Goal: Use online tool/utility: Utilize a website feature to perform a specific function

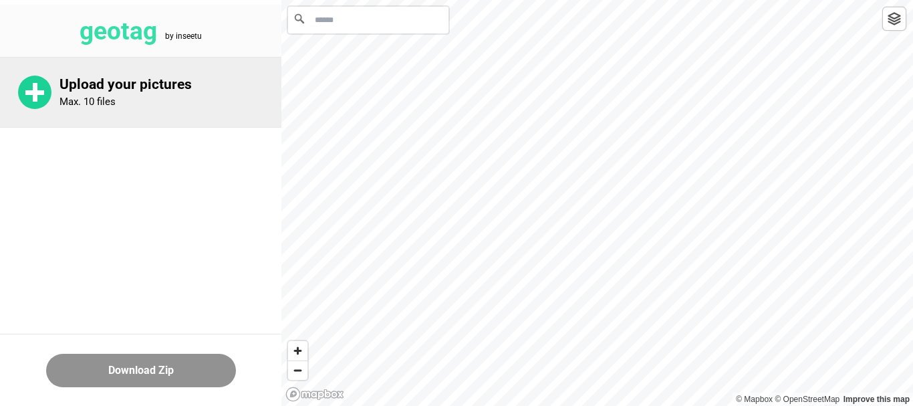
click at [102, 92] on p "Upload your pictures" at bounding box center [171, 84] width 222 height 17
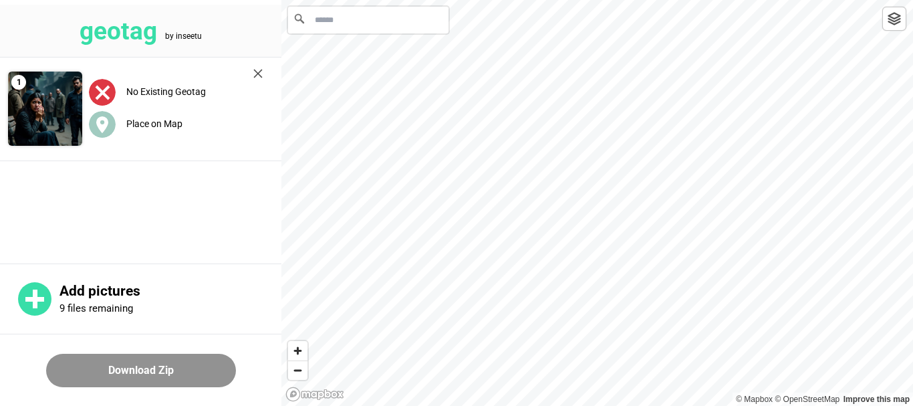
click at [322, 14] on input "Search" at bounding box center [368, 20] width 160 height 27
click at [328, 17] on input "Search" at bounding box center [368, 20] width 160 height 27
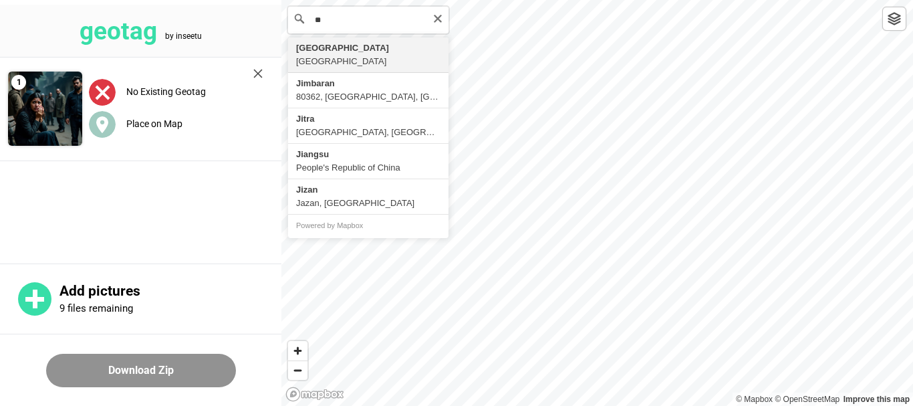
type input "*"
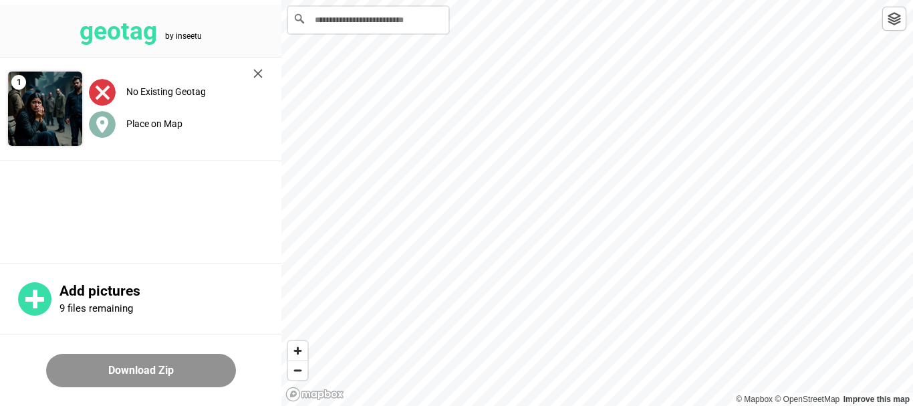
click at [145, 123] on label "Place on Map" at bounding box center [154, 123] width 56 height 11
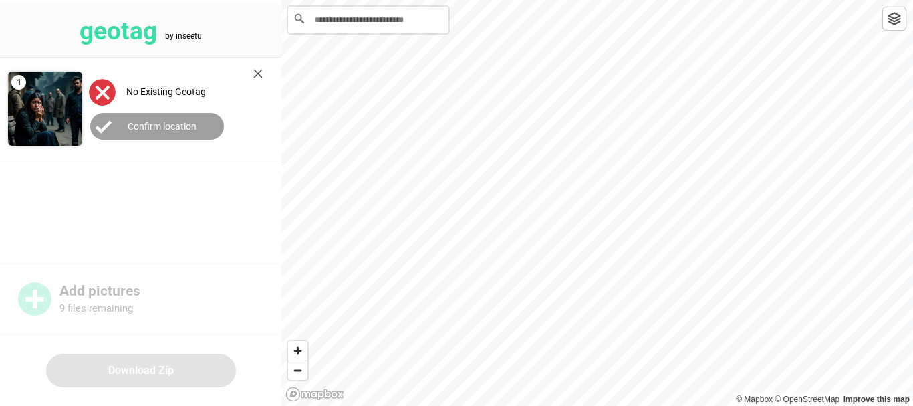
click at [103, 128] on icon at bounding box center [103, 127] width 15 height 11
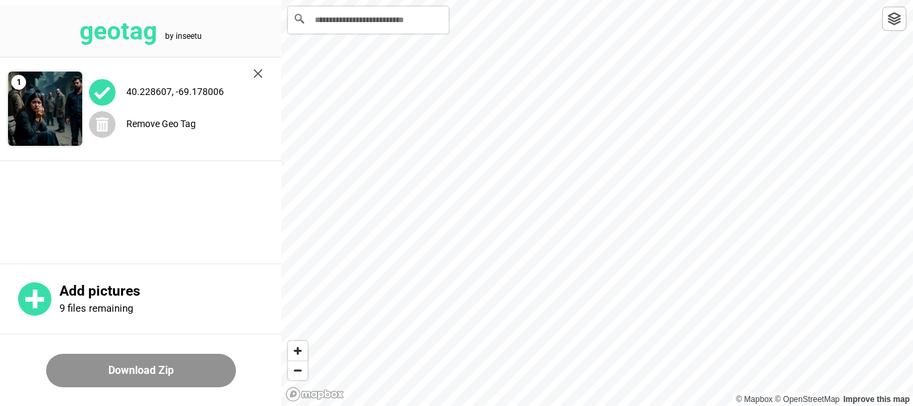
click at [157, 367] on button "Download Zip" at bounding box center [141, 370] width 190 height 33
click at [248, 72] on div "40.228607, -69.178006 Remove Geo Tag" at bounding box center [175, 109] width 187 height 94
click at [259, 73] on img at bounding box center [257, 73] width 9 height 9
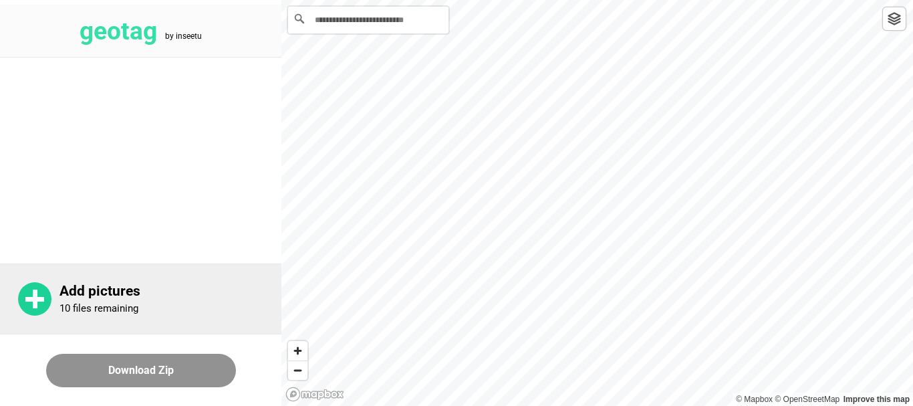
click at [30, 299] on rect at bounding box center [34, 299] width 19 height 5
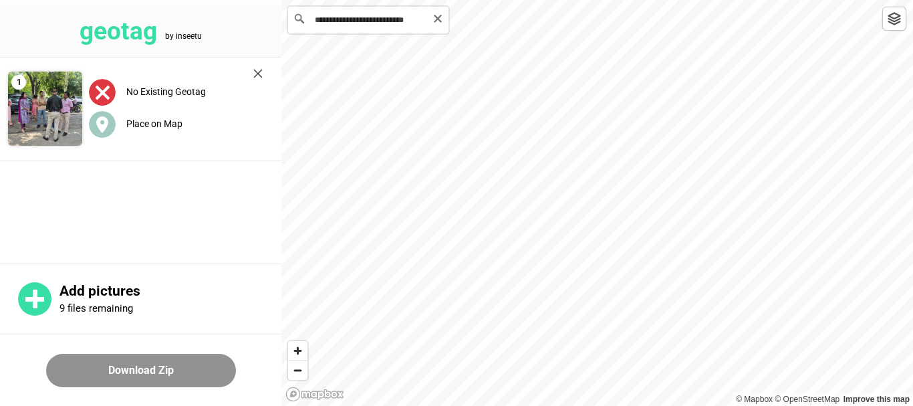
click at [348, 31] on input "**********" at bounding box center [368, 20] width 160 height 27
click at [164, 120] on label "Place on Map" at bounding box center [154, 123] width 56 height 11
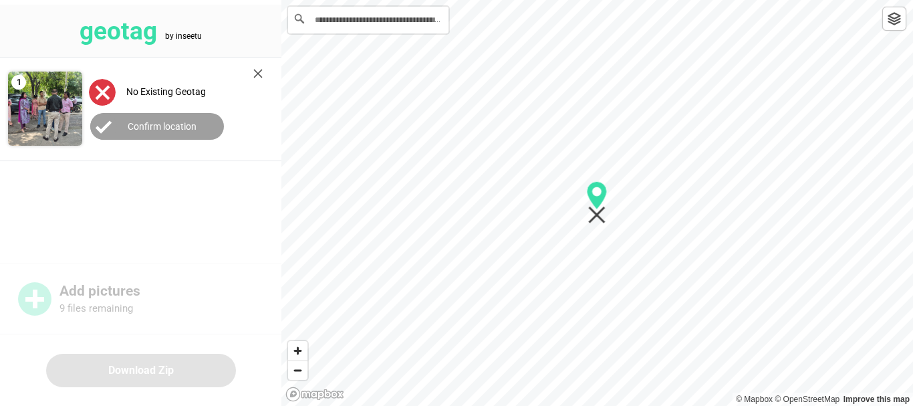
click at [131, 326] on div "geotag by inseetu 1 No Existing Geotag Confirm location Add pictures 9 files re…" at bounding box center [140, 203] width 281 height 406
click at [385, 18] on input "**********" at bounding box center [368, 20] width 160 height 27
click at [350, 33] on input "**********" at bounding box center [368, 20] width 160 height 27
click at [601, 218] on icon "Map marker" at bounding box center [596, 215] width 17 height 17
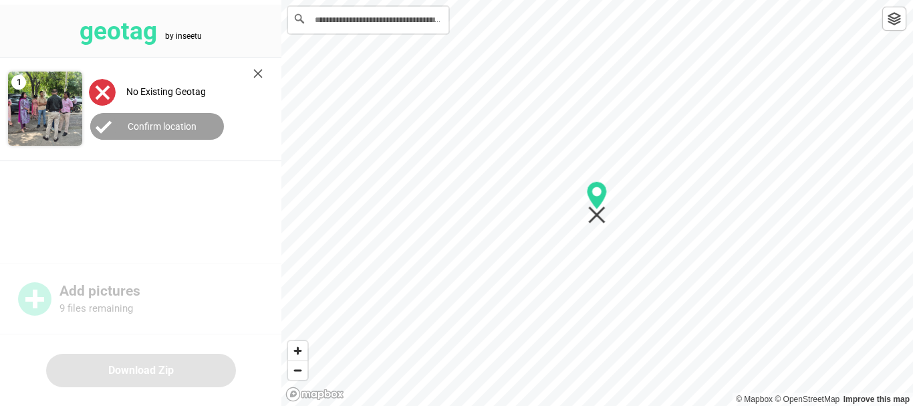
click at [599, 218] on icon "Map marker" at bounding box center [596, 215] width 17 height 17
click at [186, 119] on button "Confirm location" at bounding box center [157, 126] width 134 height 27
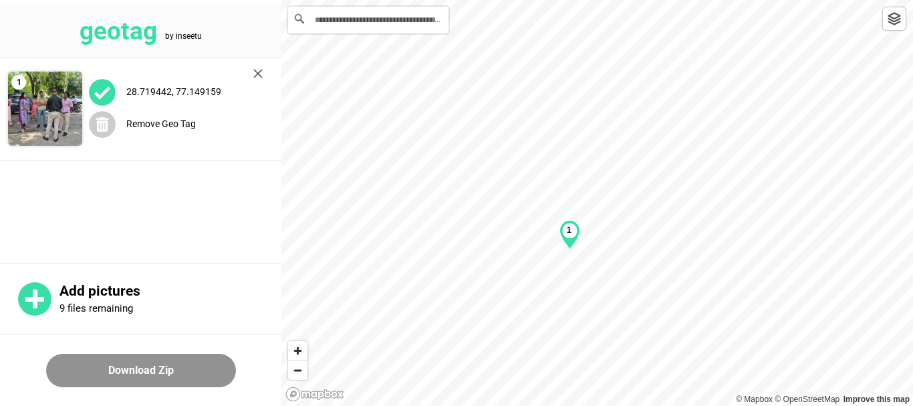
drag, startPoint x: 195, startPoint y: 88, endPoint x: 126, endPoint y: 190, distance: 123.3
click at [126, 190] on main "1 28.719442, 77.149159 Remove Geo Tag" at bounding box center [140, 159] width 281 height 203
click at [124, 373] on button "Download Zip" at bounding box center [141, 370] width 190 height 33
click at [188, 94] on label "28.719442, 77.149159" at bounding box center [173, 91] width 95 height 11
click at [202, 86] on label "28.719442, 77.149159" at bounding box center [173, 91] width 95 height 11
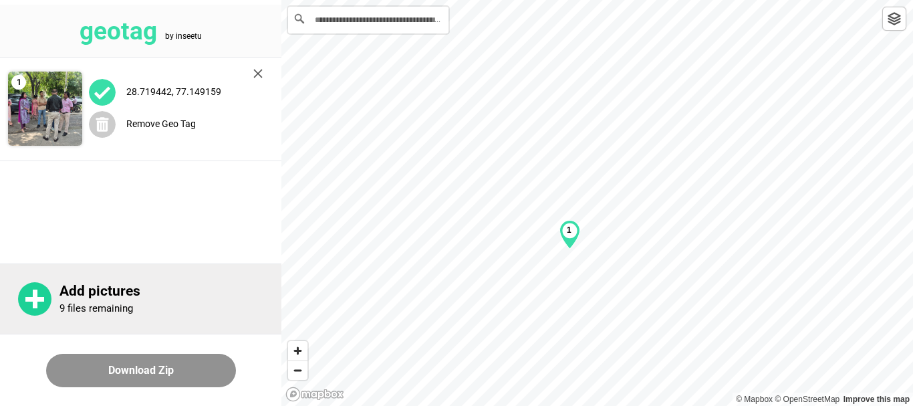
click at [127, 288] on p "Add pictures" at bounding box center [171, 291] width 222 height 17
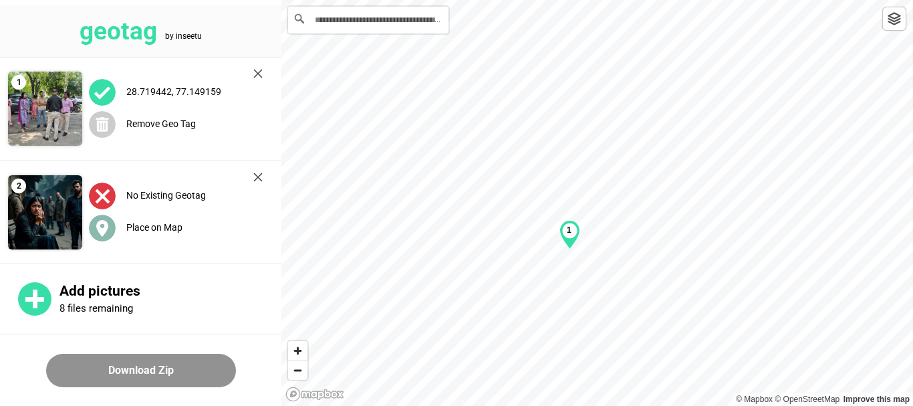
click at [167, 227] on label "Place on Map" at bounding box center [154, 227] width 56 height 11
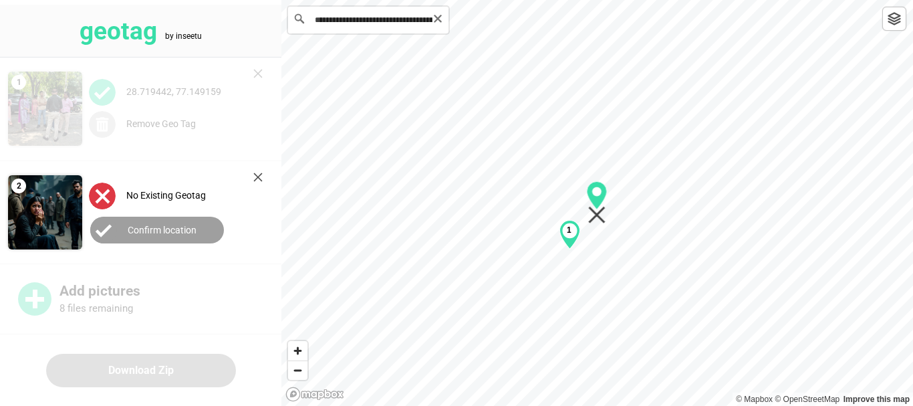
click at [371, 22] on input "**********" at bounding box center [368, 20] width 160 height 27
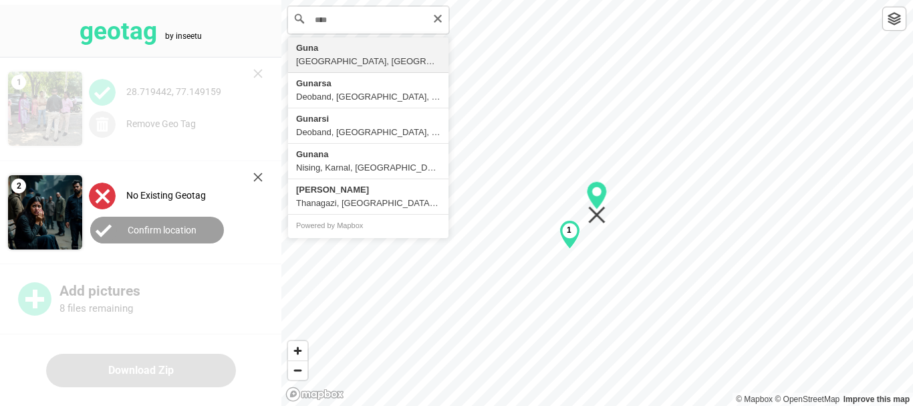
type input "**********"
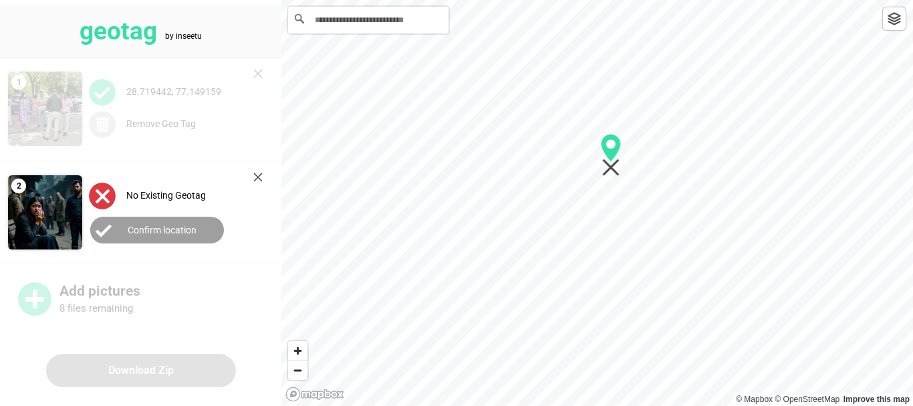
click at [222, 0] on div "**********" at bounding box center [456, 0] width 913 height 0
click at [222, 180] on div "No Existing Geotag Confirm location" at bounding box center [175, 213] width 187 height 94
click at [217, 181] on div "No Existing Geotag Confirm location" at bounding box center [175, 213] width 187 height 94
click at [179, 184] on div "No Existing Geotag" at bounding box center [176, 195] width 174 height 27
click at [435, 168] on icon "Map marker" at bounding box center [443, 165] width 21 height 43
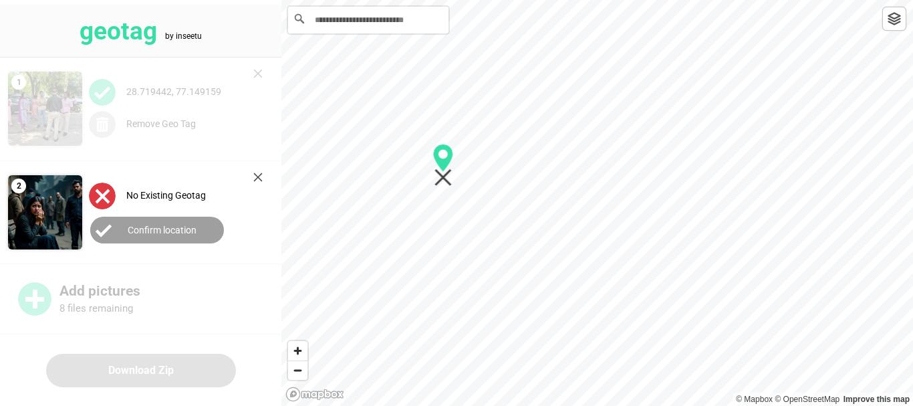
click at [183, 233] on label "Confirm location" at bounding box center [162, 230] width 69 height 11
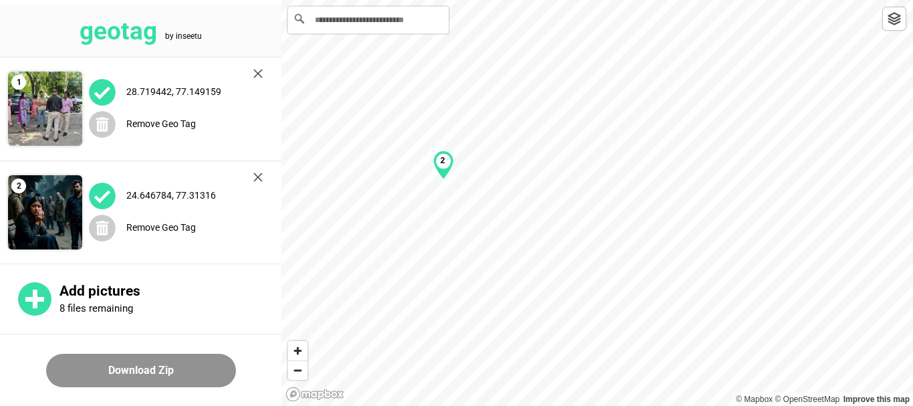
click at [167, 374] on button "Download Zip" at bounding box center [141, 370] width 190 height 33
drag, startPoint x: 128, startPoint y: 89, endPoint x: 221, endPoint y: 90, distance: 92.9
click at [221, 90] on label "28.719442, 77.149159" at bounding box center [173, 91] width 95 height 11
copy label "28.719442, 77.149159"
